Goal: Navigation & Orientation: Find specific page/section

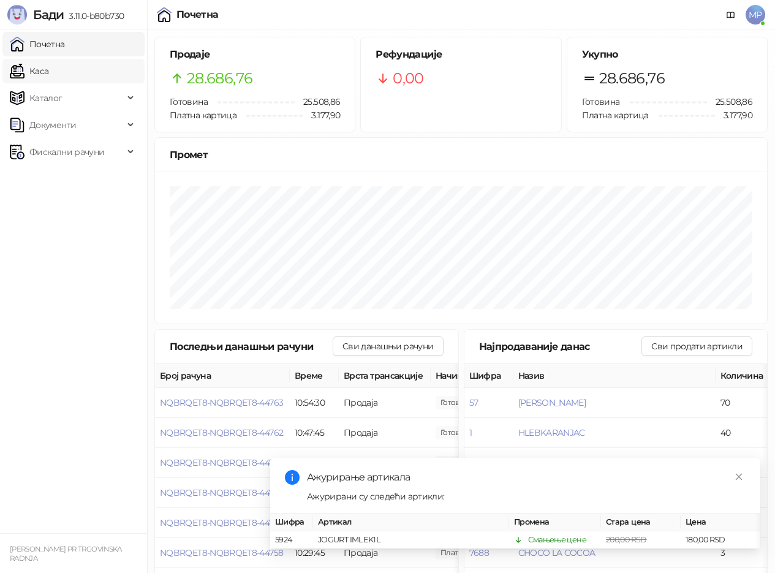
click at [40, 69] on link "Каса" at bounding box center [29, 71] width 39 height 25
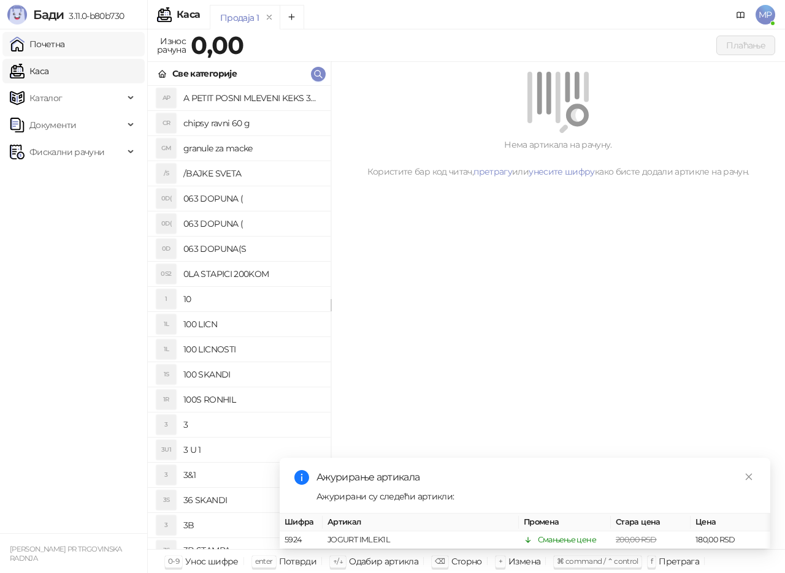
click at [32, 41] on link "Почетна" at bounding box center [37, 44] width 55 height 25
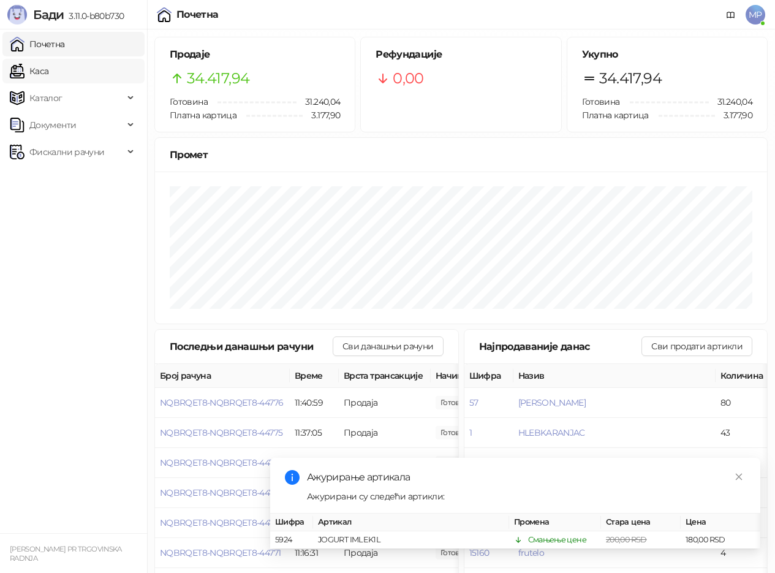
click at [48, 70] on link "Каса" at bounding box center [29, 71] width 39 height 25
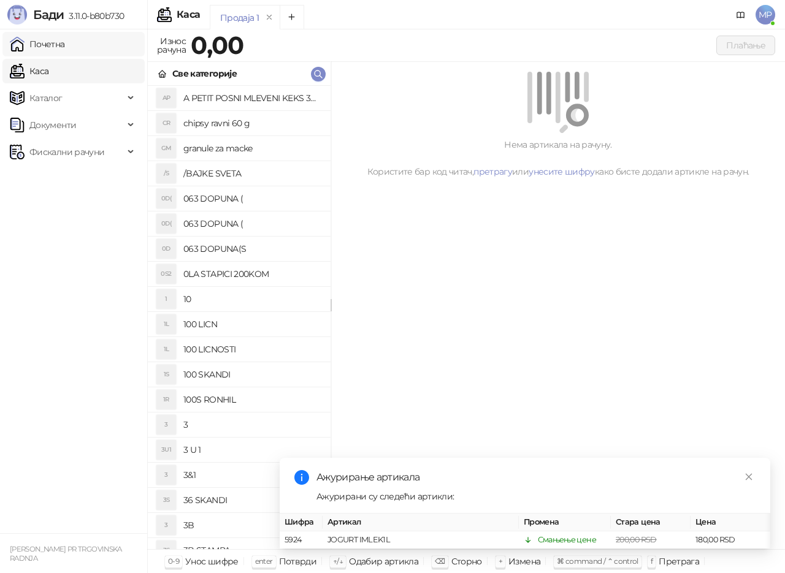
click at [55, 43] on link "Почетна" at bounding box center [37, 44] width 55 height 25
